Goal: Task Accomplishment & Management: Manage account settings

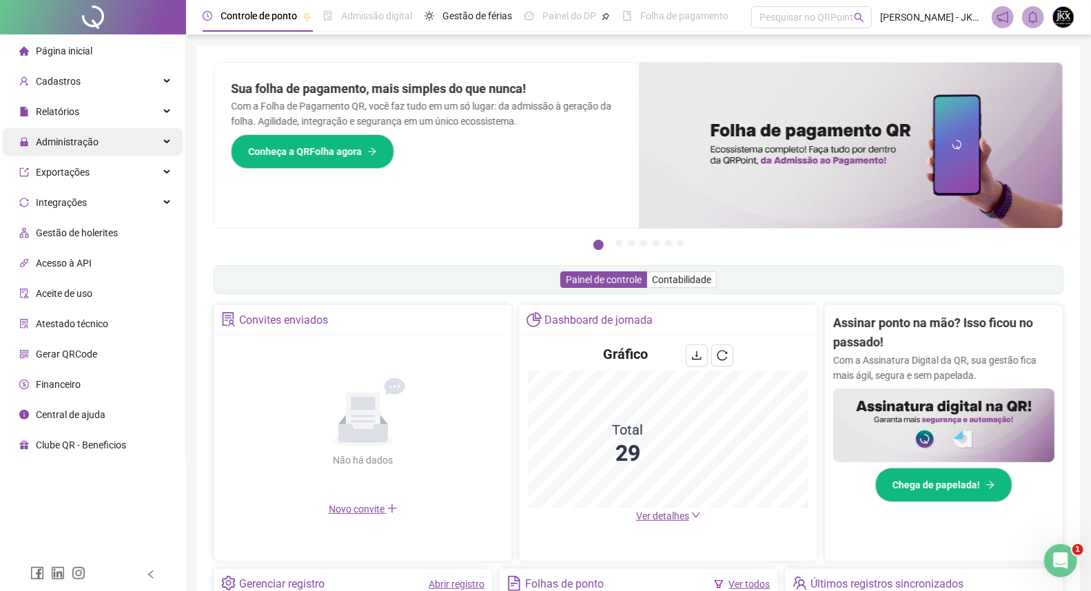
click at [83, 139] on span "Administração" at bounding box center [67, 141] width 63 height 11
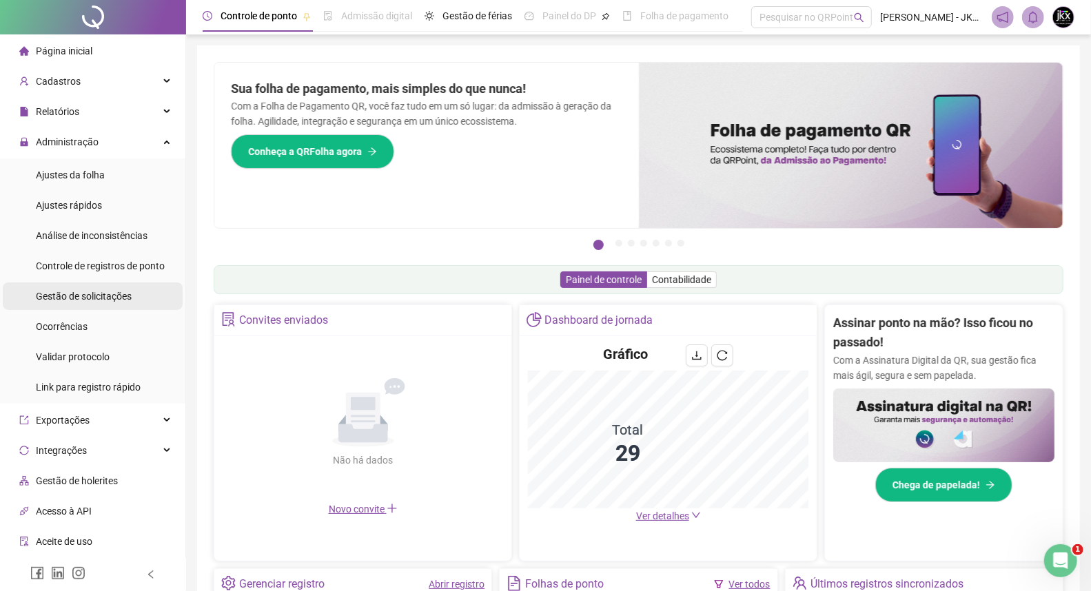
click at [99, 297] on span "Gestão de solicitações" at bounding box center [84, 296] width 96 height 11
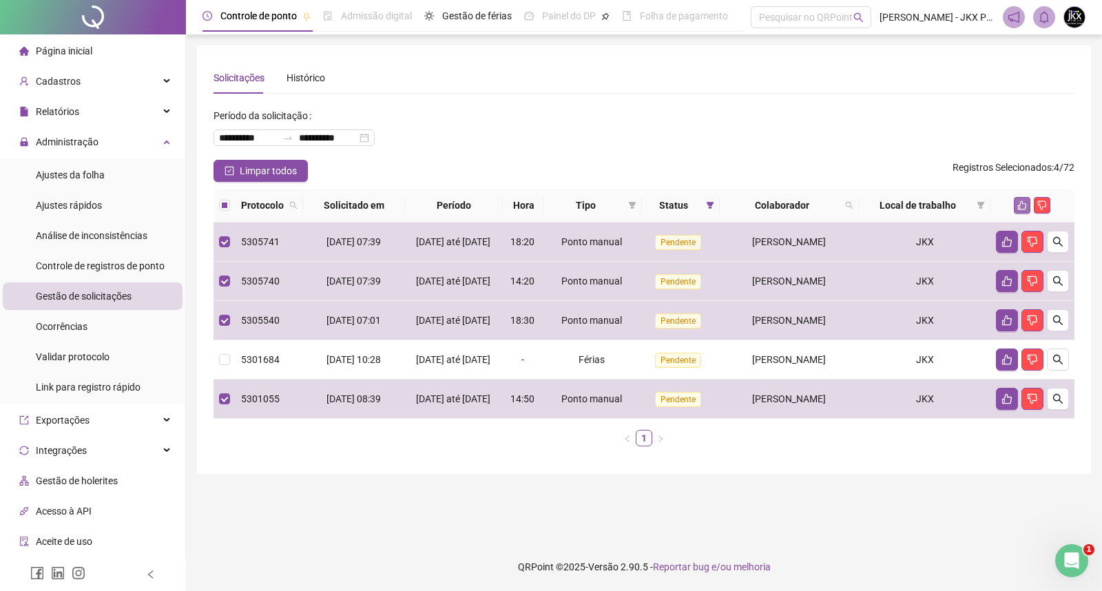
click at [1024, 204] on icon "like" at bounding box center [1022, 205] width 10 height 10
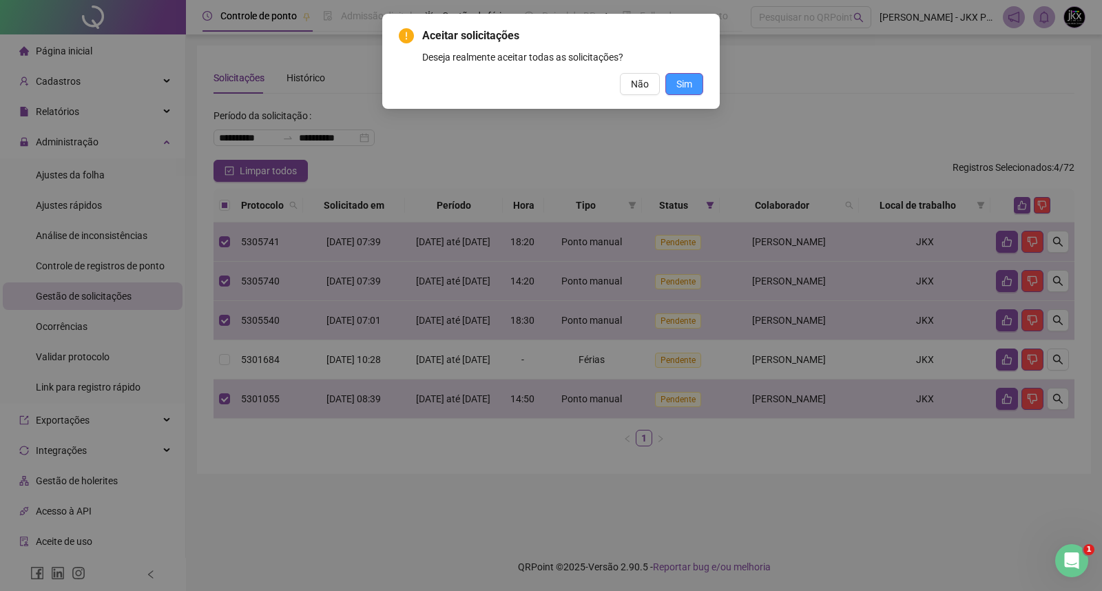
click at [676, 85] on span "Sim" at bounding box center [684, 83] width 16 height 15
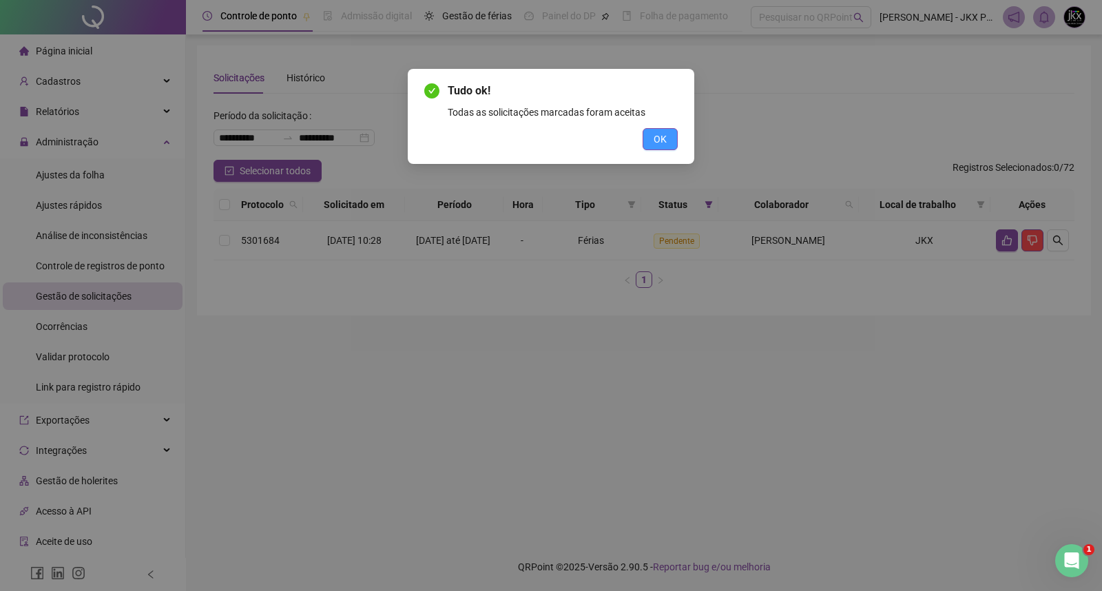
click at [652, 131] on button "OK" at bounding box center [660, 139] width 35 height 22
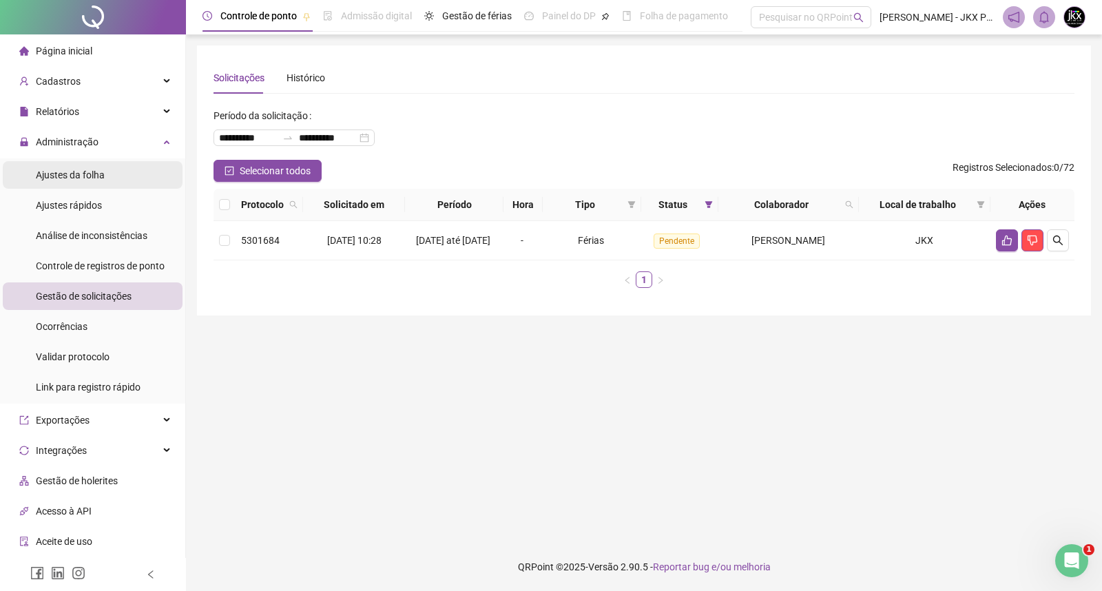
click at [98, 180] on span "Ajustes da folha" at bounding box center [70, 174] width 69 height 11
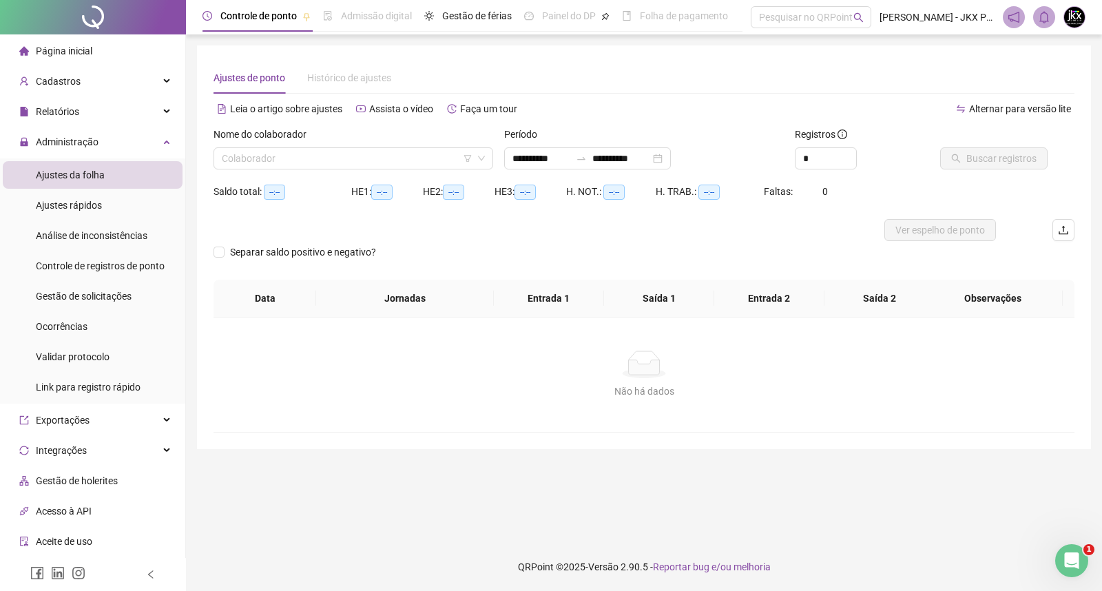
type input "**********"
click at [264, 163] on input "search" at bounding box center [347, 158] width 251 height 21
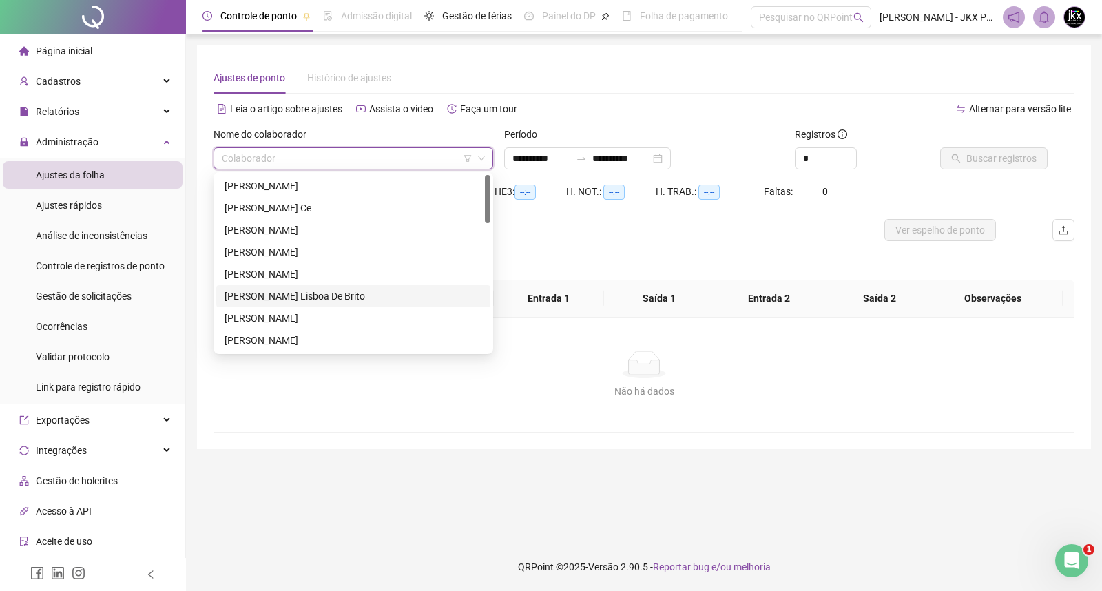
click at [294, 315] on div "[PERSON_NAME]" at bounding box center [354, 318] width 258 height 15
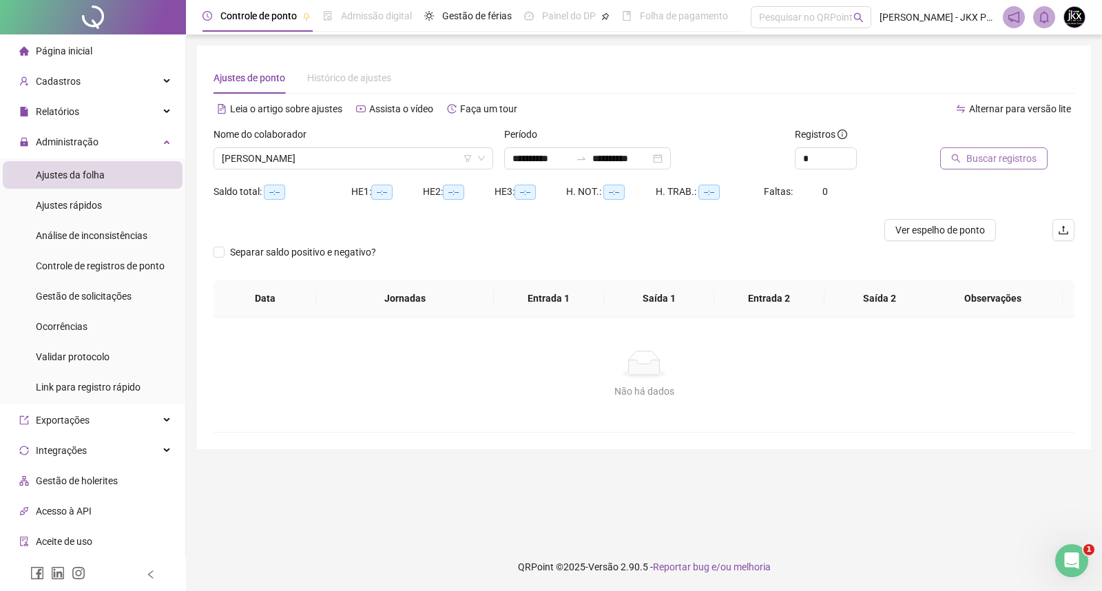
click at [1008, 158] on span "Buscar registros" at bounding box center [1002, 158] width 70 height 15
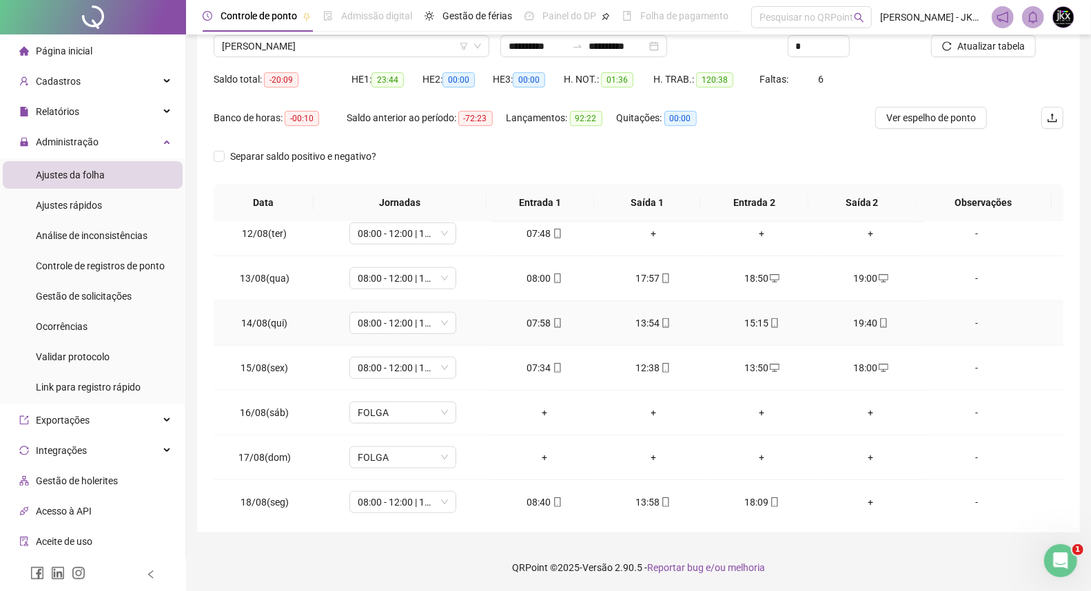
scroll to position [842, 0]
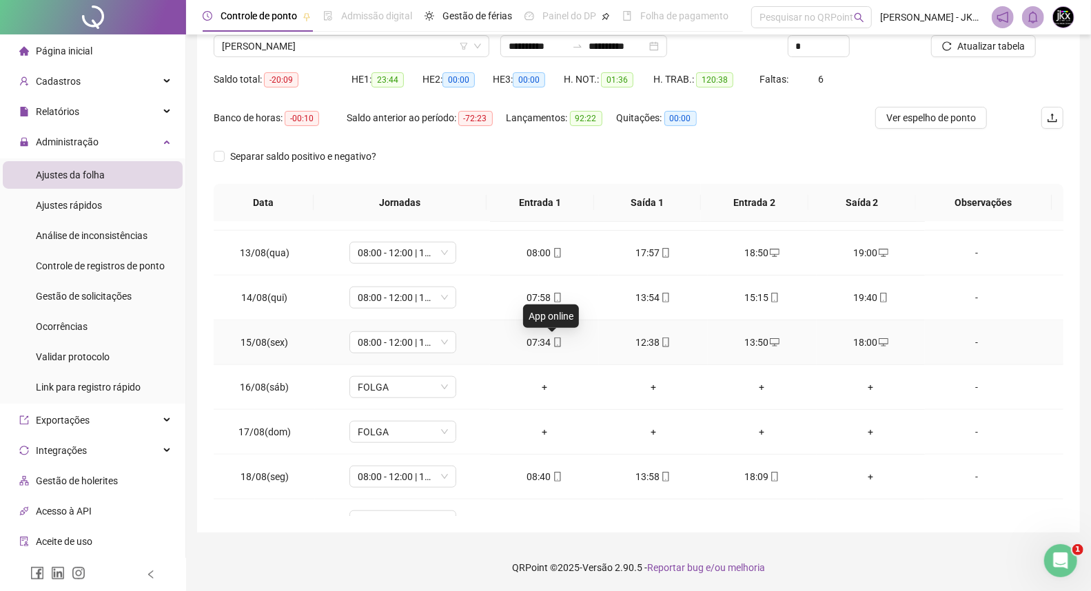
click at [552, 341] on icon "mobile" at bounding box center [557, 343] width 10 height 10
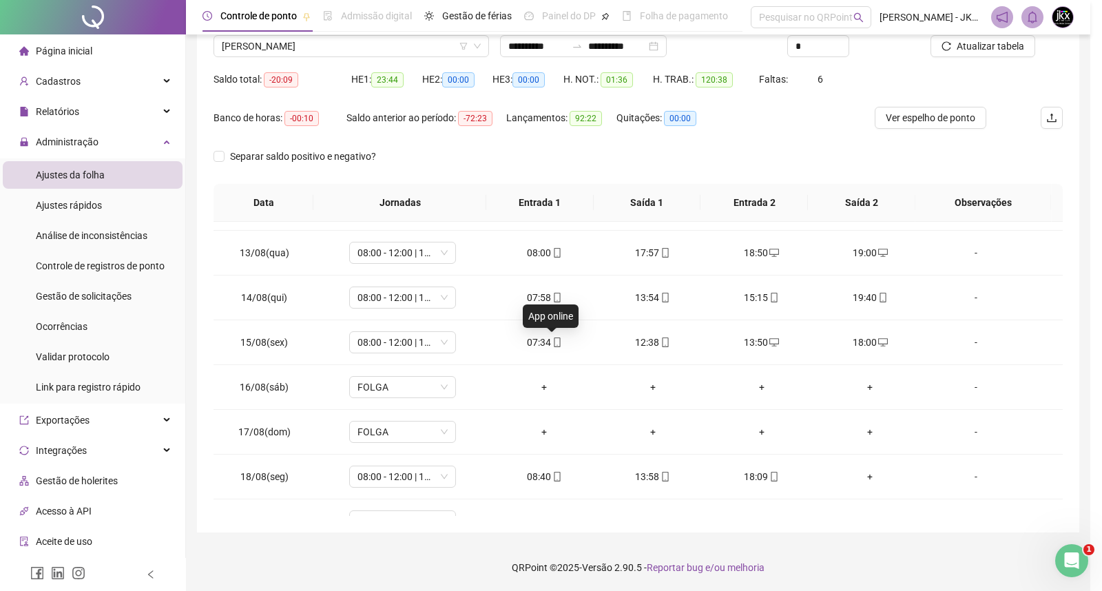
type input "**********"
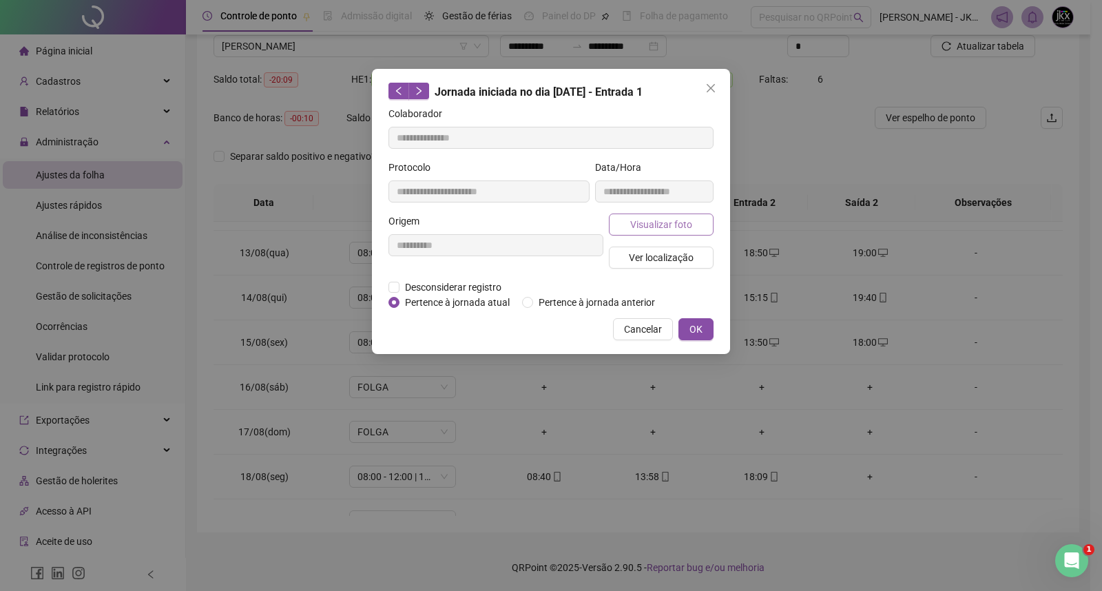
click at [660, 230] on span "Visualizar foto" at bounding box center [661, 224] width 62 height 15
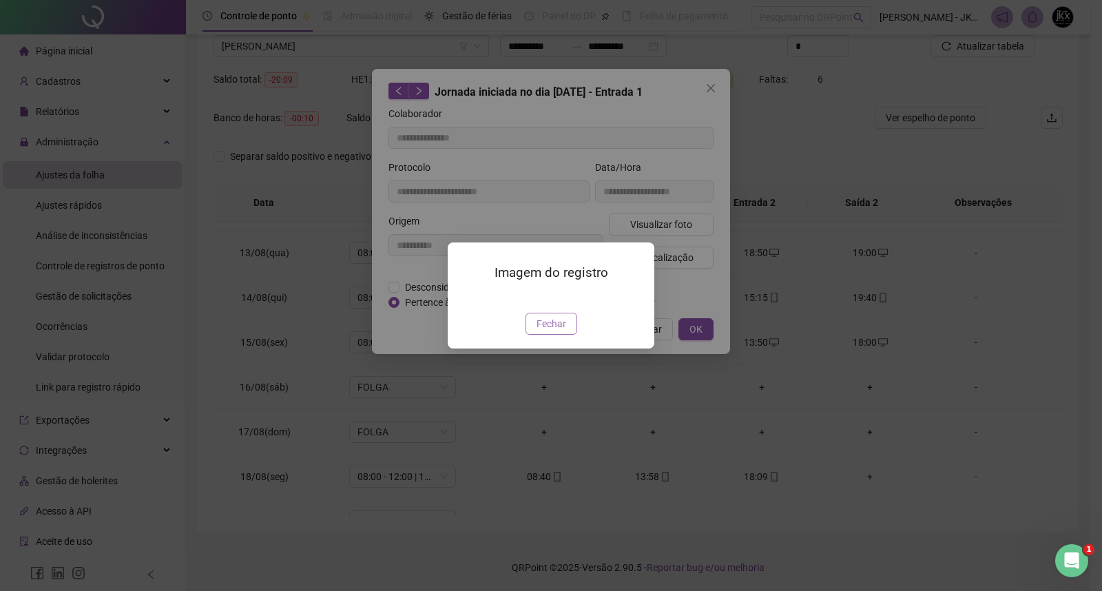
click at [555, 331] on span "Fechar" at bounding box center [552, 323] width 30 height 15
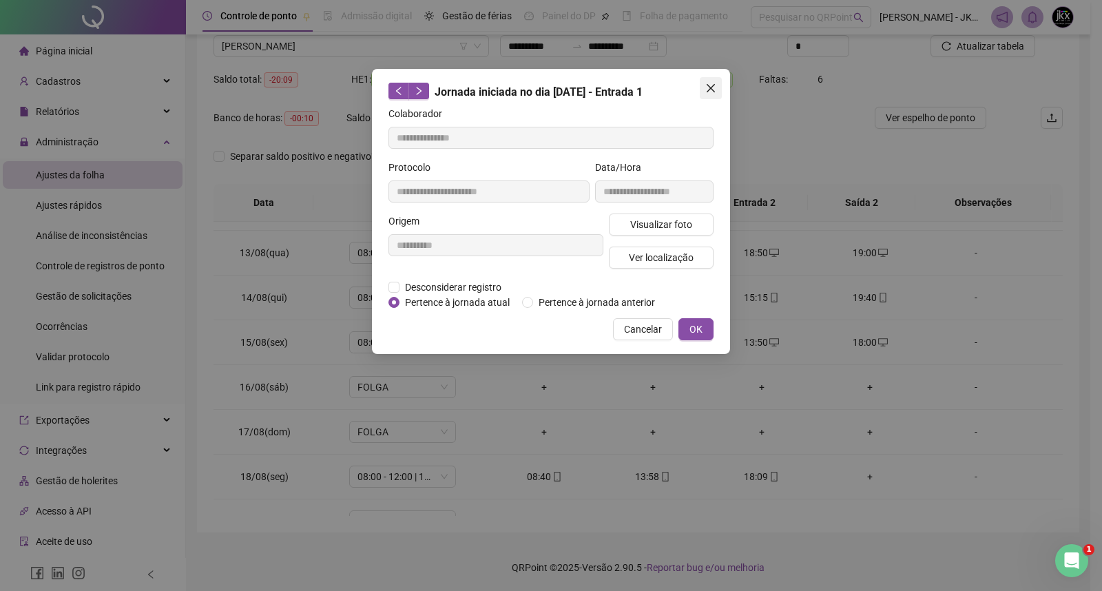
click at [708, 87] on icon "close" at bounding box center [710, 88] width 11 height 11
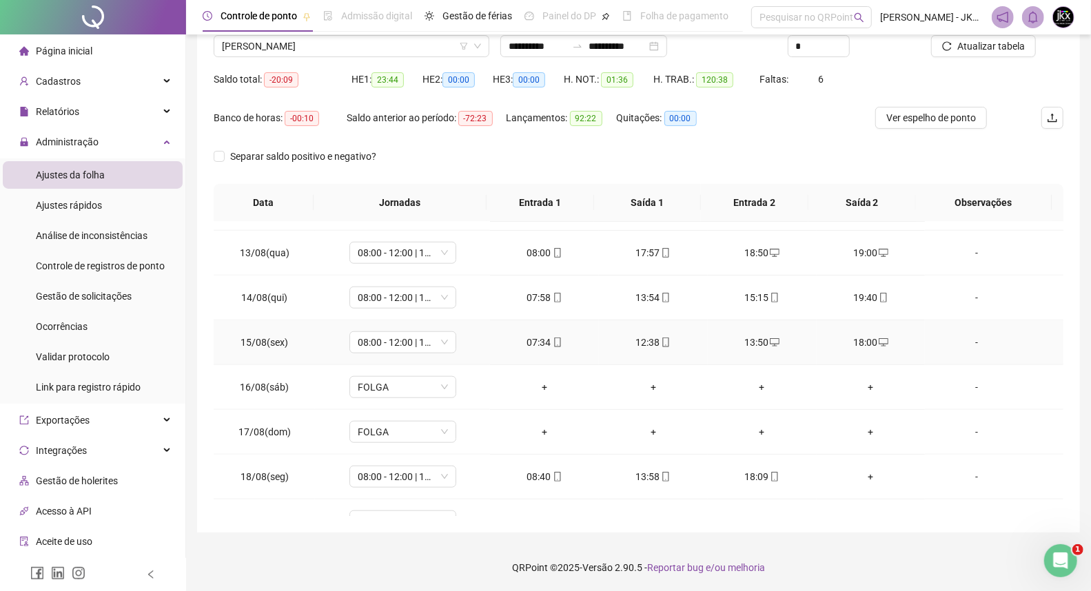
scroll to position [871, 0]
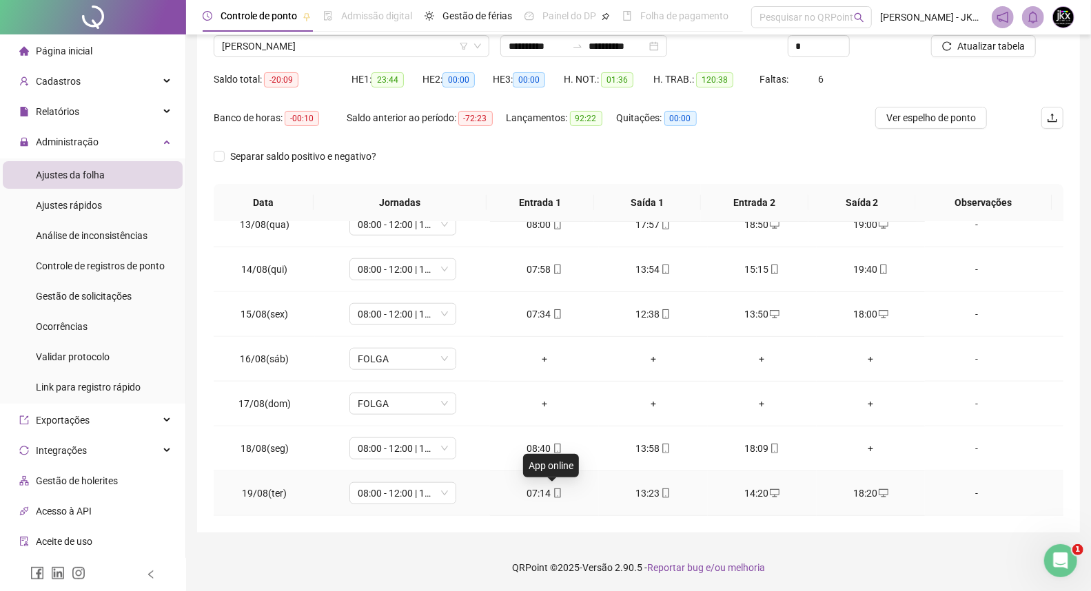
click at [552, 492] on icon "mobile" at bounding box center [557, 493] width 10 height 10
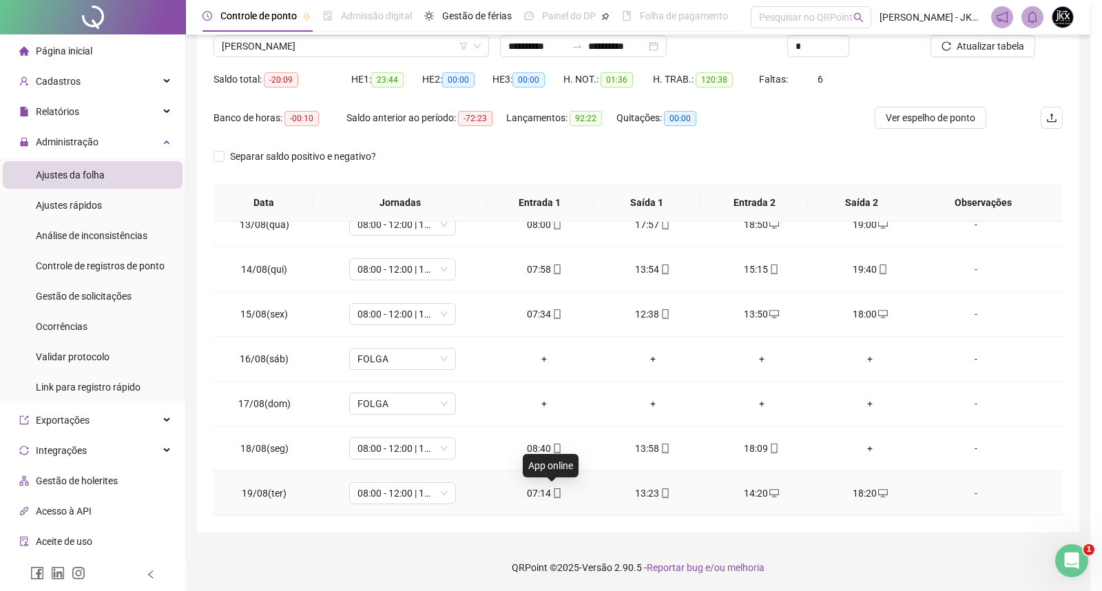
type input "**********"
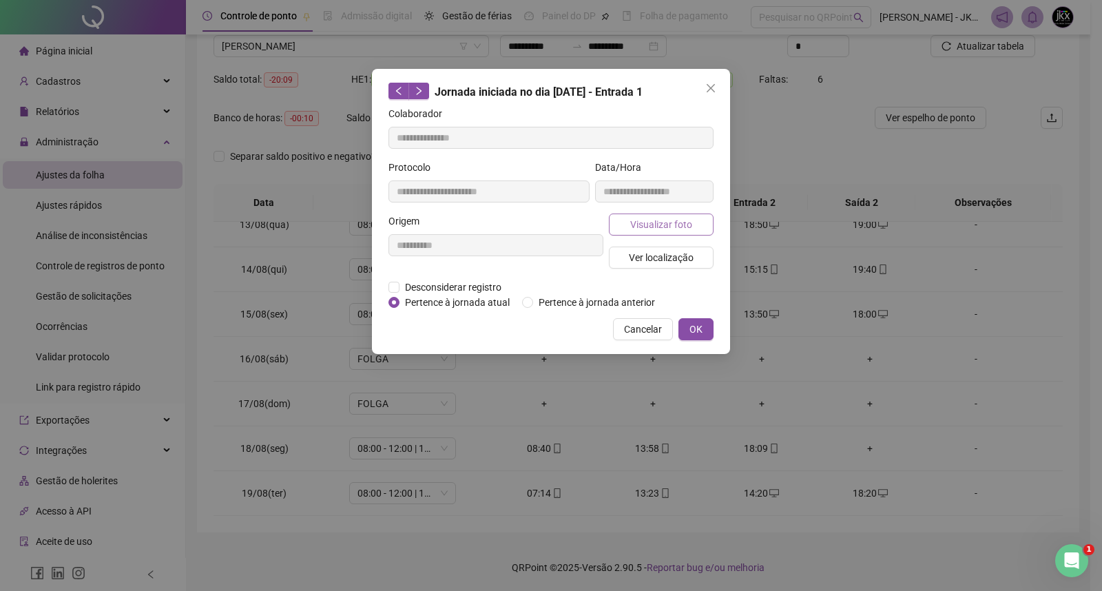
click at [658, 227] on span "Visualizar foto" at bounding box center [661, 224] width 62 height 15
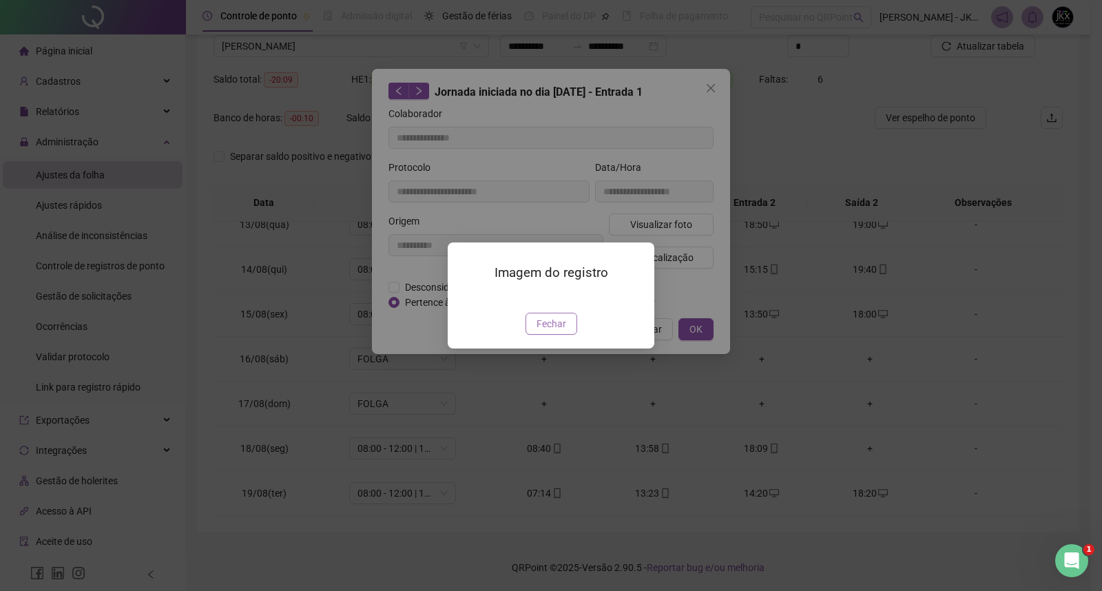
click at [552, 331] on span "Fechar" at bounding box center [552, 323] width 30 height 15
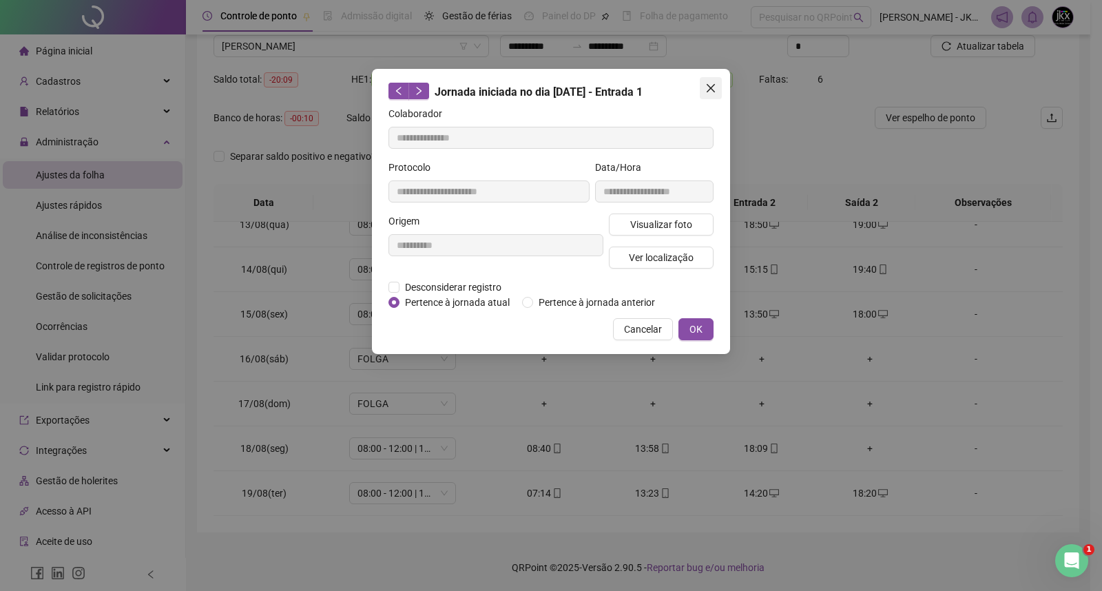
click at [717, 86] on span "Close" at bounding box center [711, 88] width 22 height 11
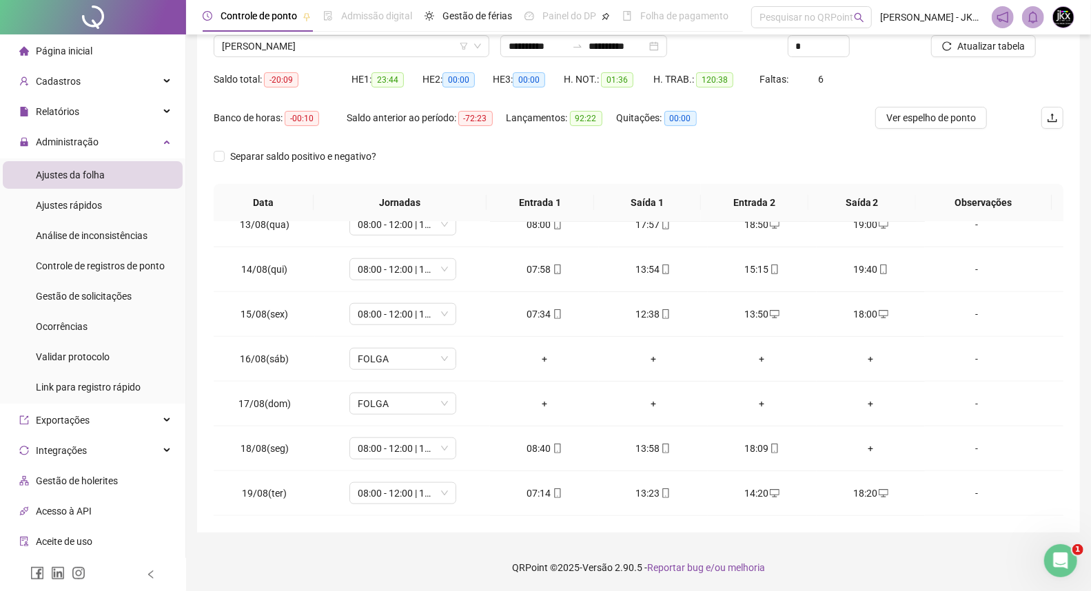
click at [720, 138] on div "Quitações: 00:00" at bounding box center [670, 126] width 106 height 39
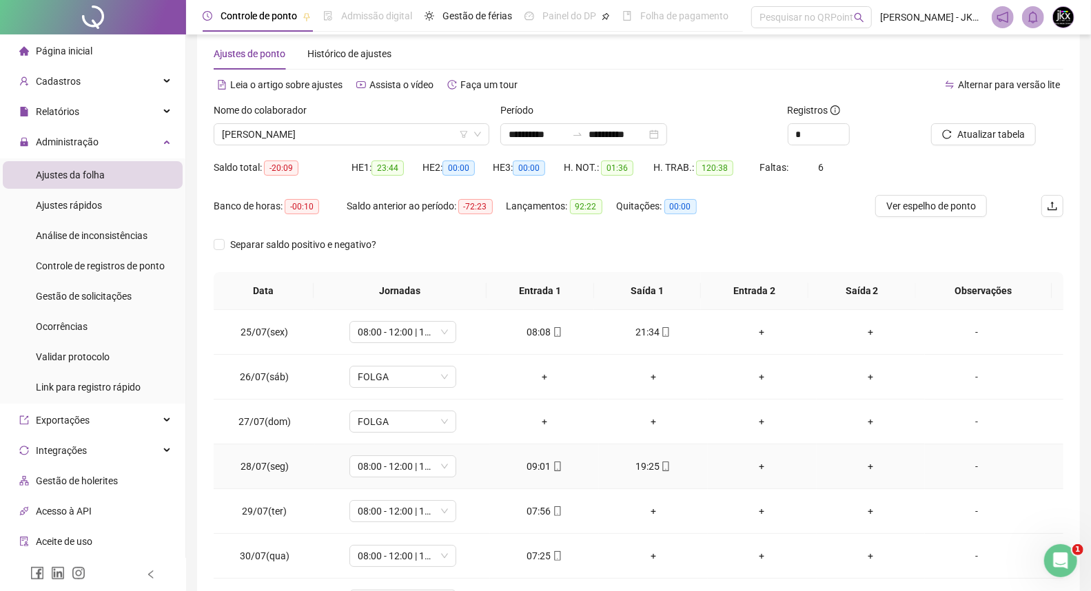
scroll to position [0, 0]
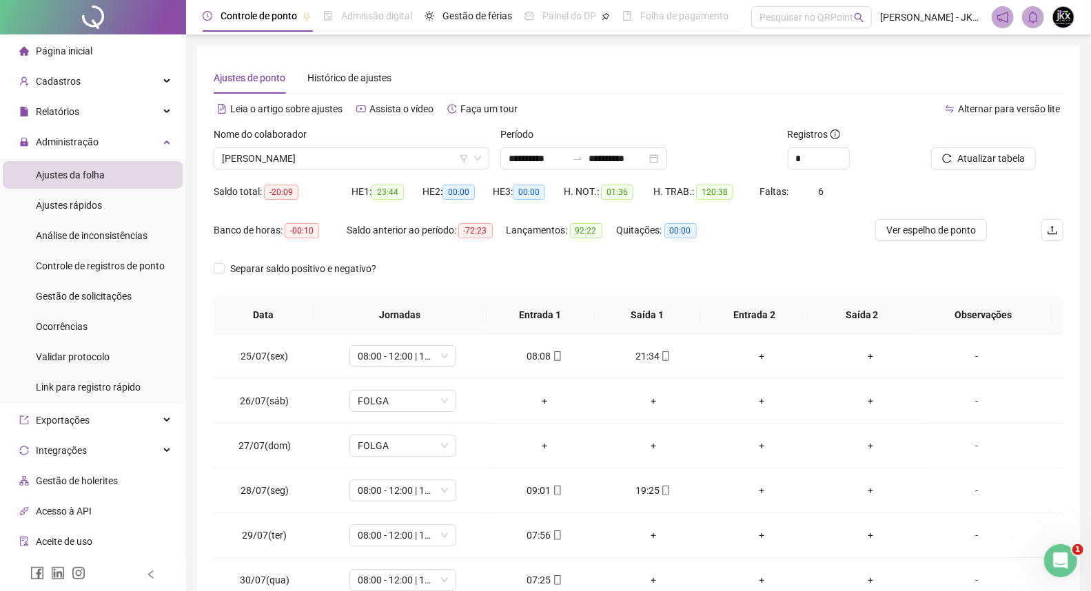
click at [522, 262] on div "Separar saldo positivo e negativo?" at bounding box center [638, 277] width 849 height 39
click at [499, 269] on div "Separar saldo positivo e negativo?" at bounding box center [638, 277] width 849 height 39
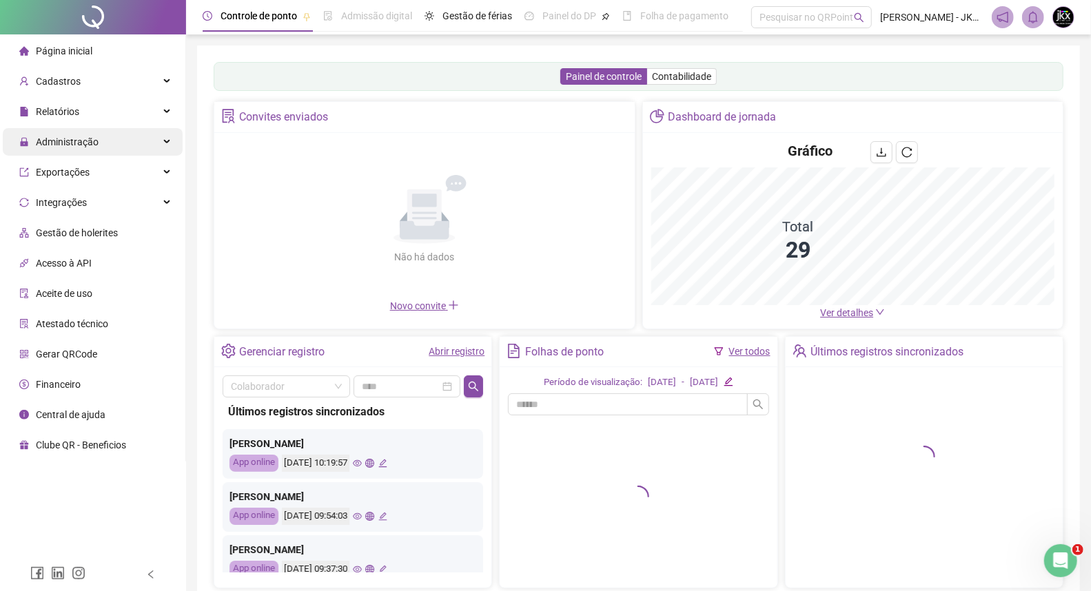
click at [107, 138] on div "Administração" at bounding box center [93, 142] width 180 height 28
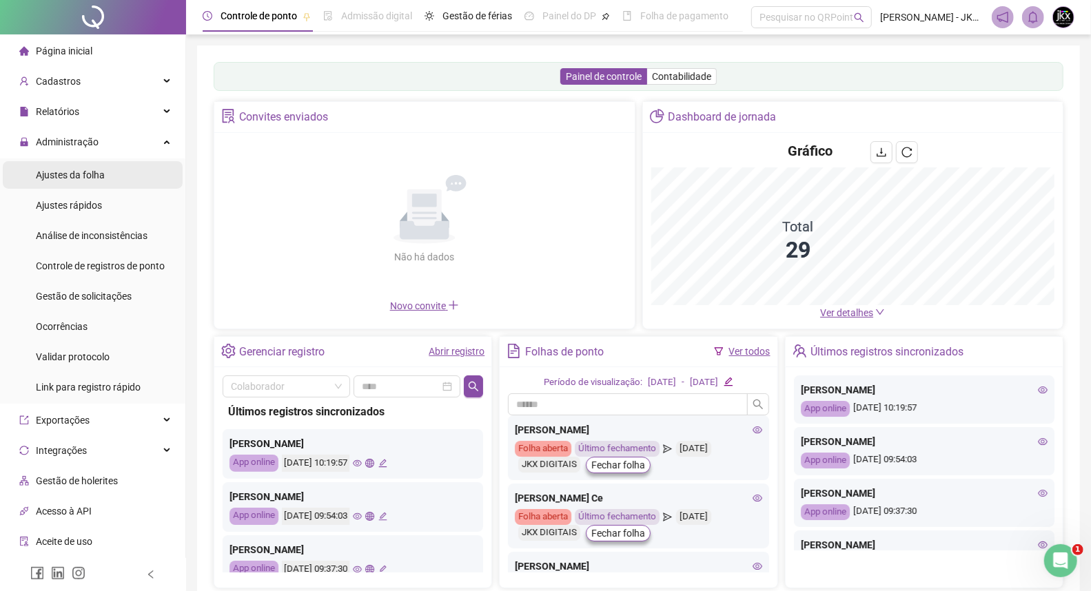
click at [111, 177] on li "Ajustes da folha" at bounding box center [93, 175] width 180 height 28
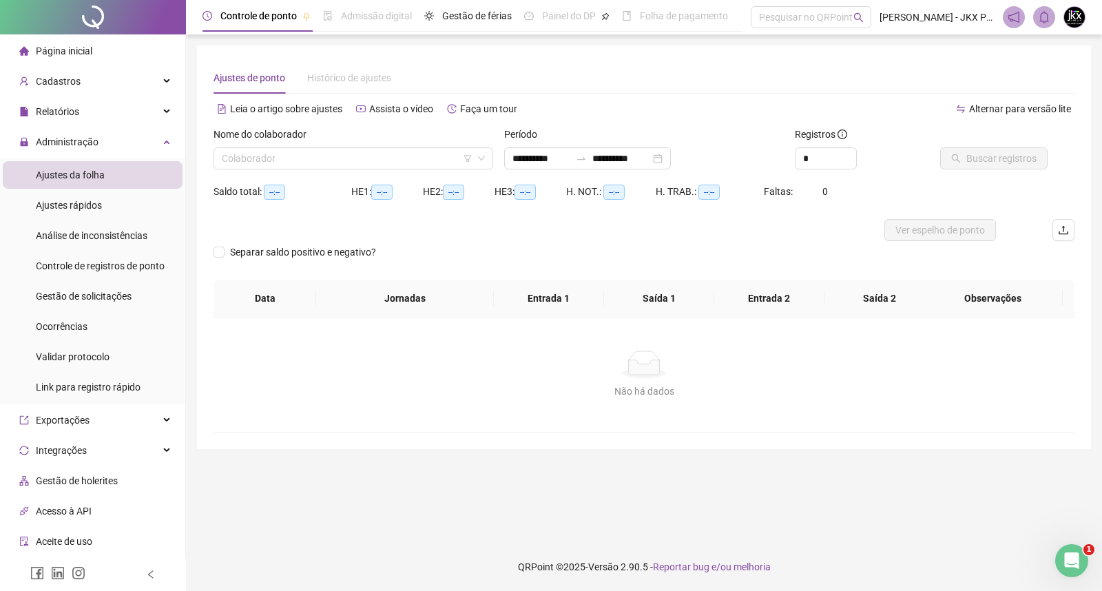
type input "**********"
click at [303, 159] on input "search" at bounding box center [347, 158] width 251 height 21
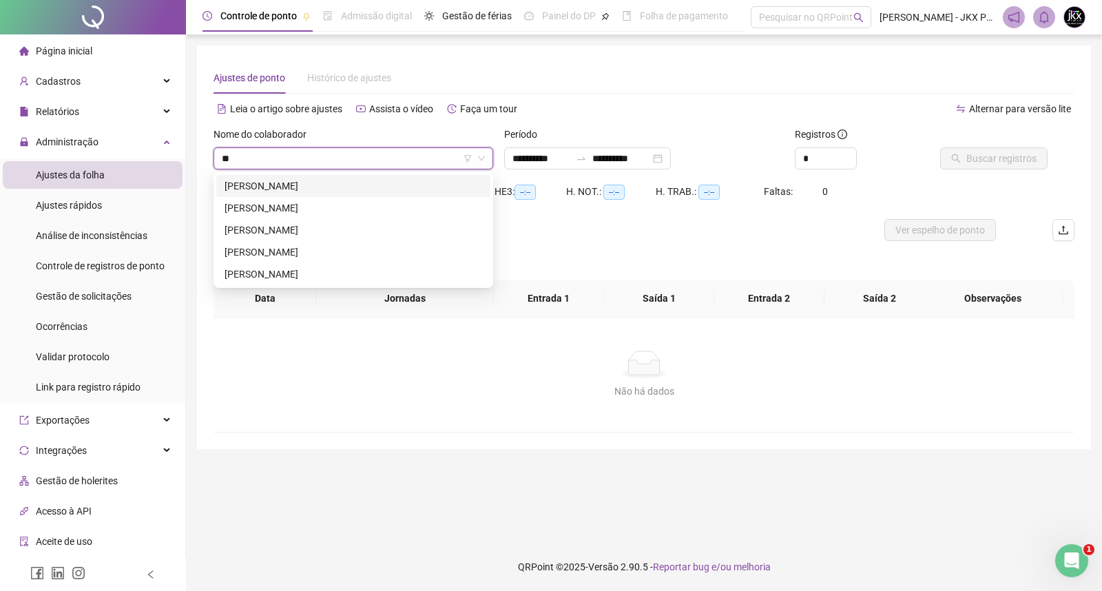
type input "***"
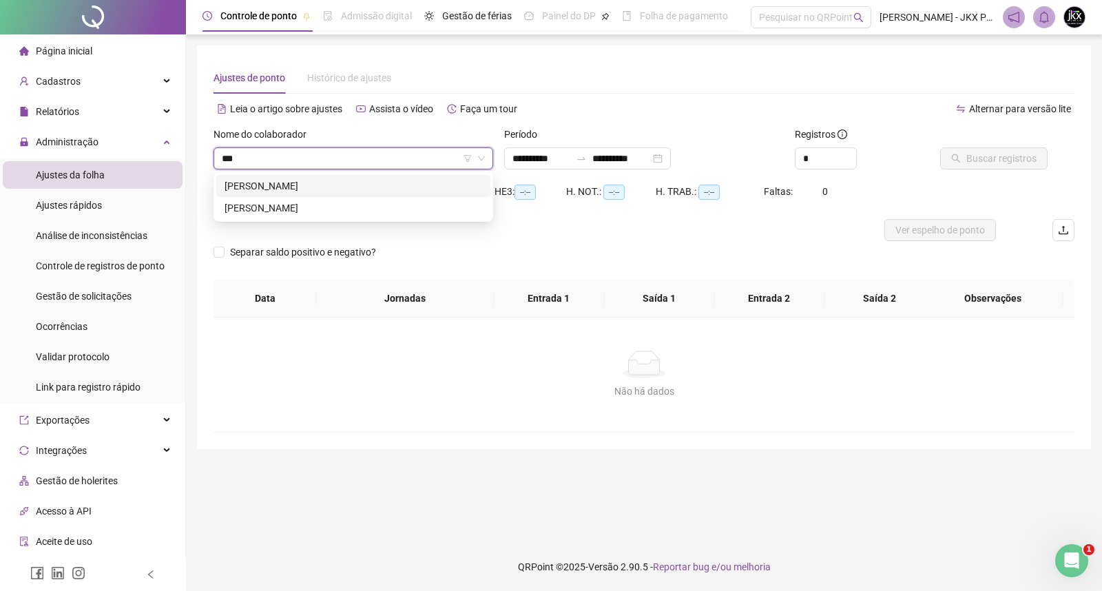
click at [293, 190] on div "FERNANDA DOS SANTOS" at bounding box center [354, 185] width 258 height 15
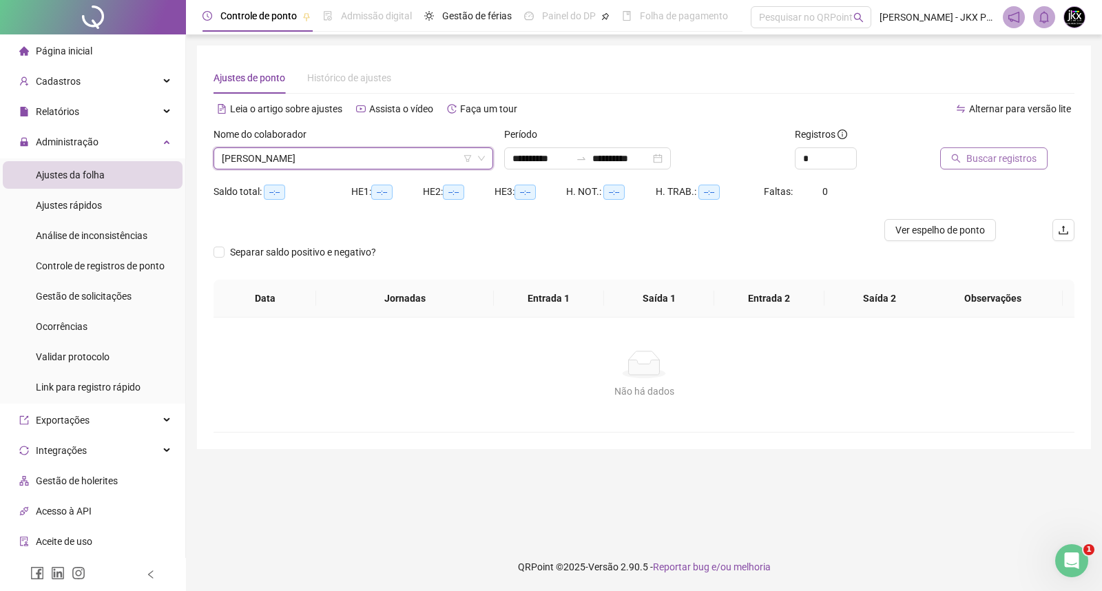
click at [980, 156] on span "Buscar registros" at bounding box center [1002, 158] width 70 height 15
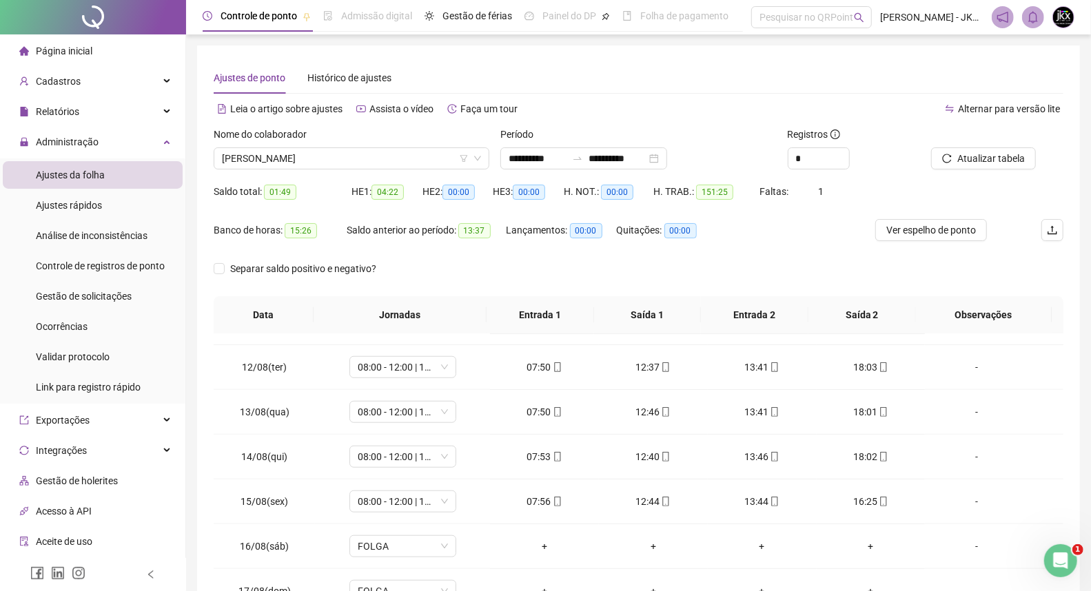
click at [474, 70] on div "Ajustes de ponto Histórico de ajustes" at bounding box center [638, 78] width 849 height 32
click at [446, 74] on div "Ajustes de ponto Histórico de ajustes" at bounding box center [638, 78] width 849 height 32
